Goal: Task Accomplishment & Management: Manage account settings

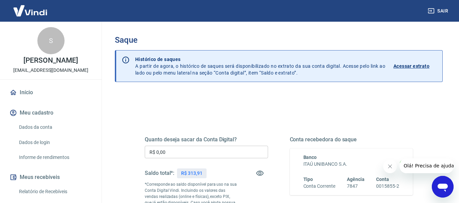
click at [447, 10] on button "Sair" at bounding box center [438, 11] width 24 height 13
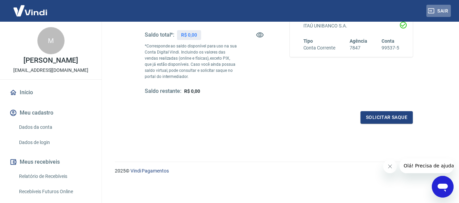
click at [442, 5] on button "Sair" at bounding box center [438, 11] width 24 height 13
